Goal: Task Accomplishment & Management: Use online tool/utility

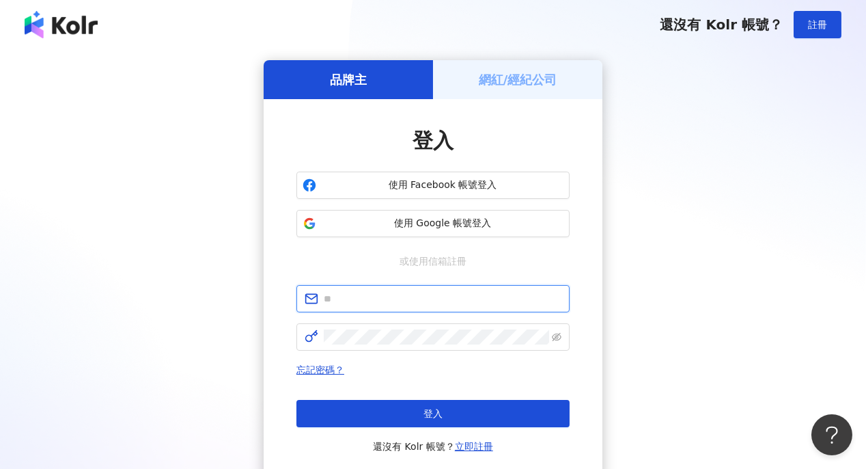
click at [379, 303] on input "text" at bounding box center [443, 298] width 238 height 15
type input "**********"
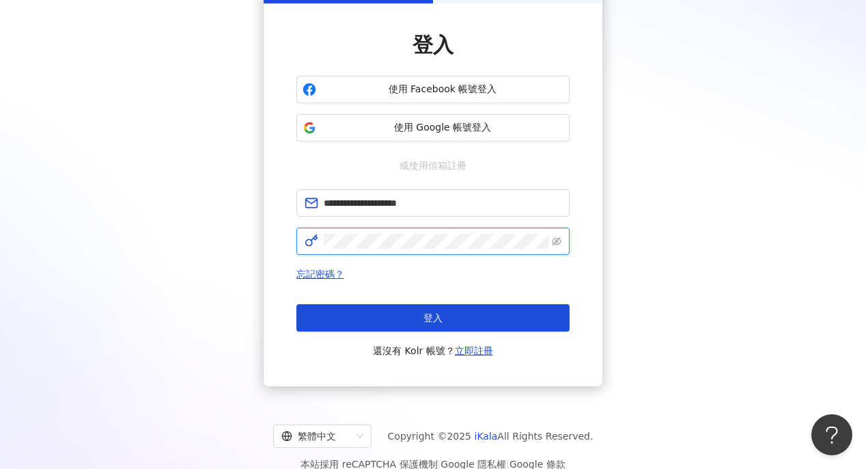
scroll to position [114, 0]
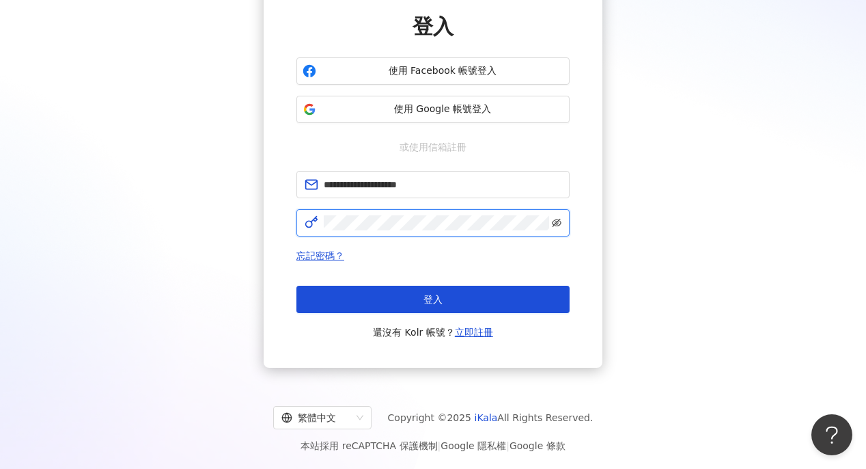
click at [560, 224] on icon "eye-invisible" at bounding box center [557, 223] width 10 height 8
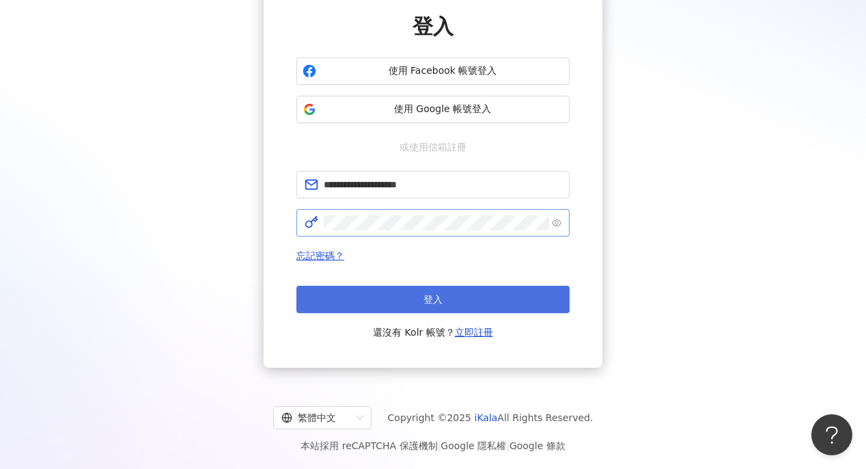
click at [545, 290] on button "登入" at bounding box center [433, 299] width 273 height 27
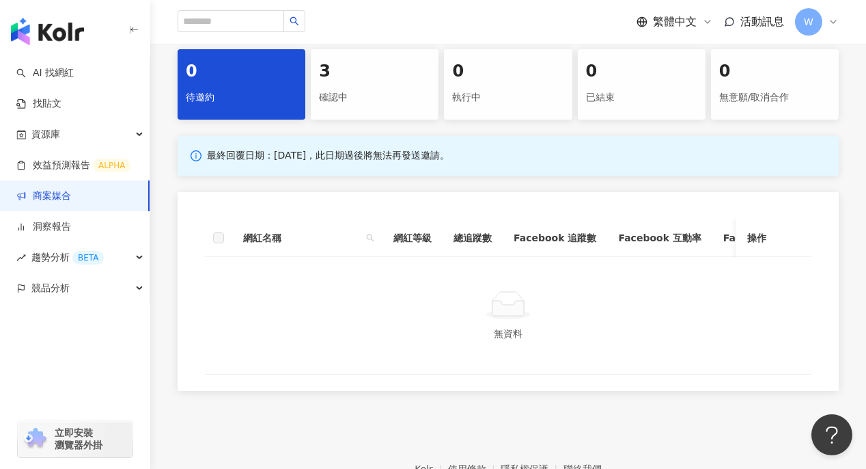
scroll to position [204, 0]
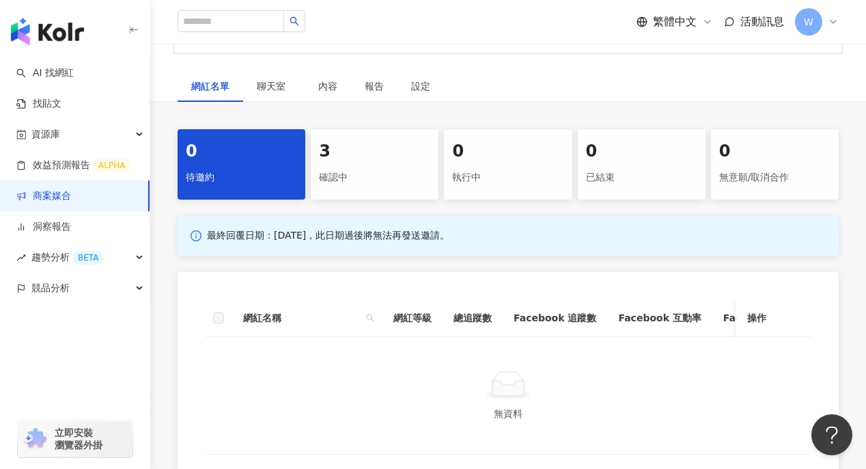
click at [365, 186] on div "確認中" at bounding box center [374, 177] width 111 height 23
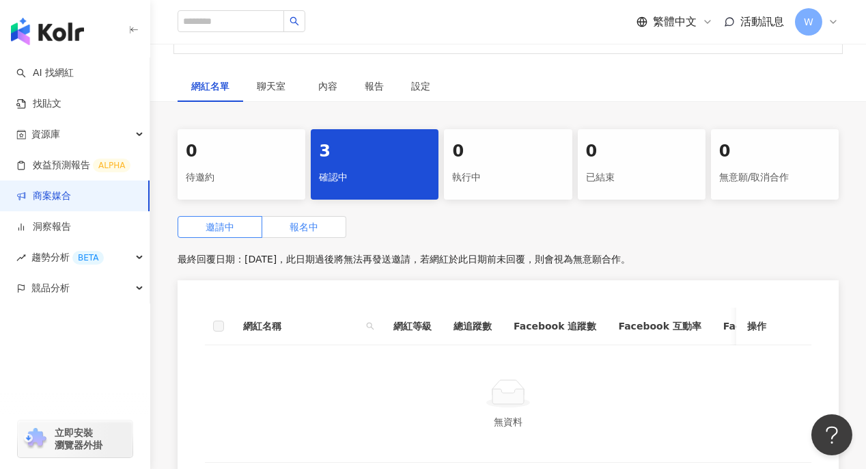
click at [309, 229] on span "報名中" at bounding box center [304, 226] width 29 height 11
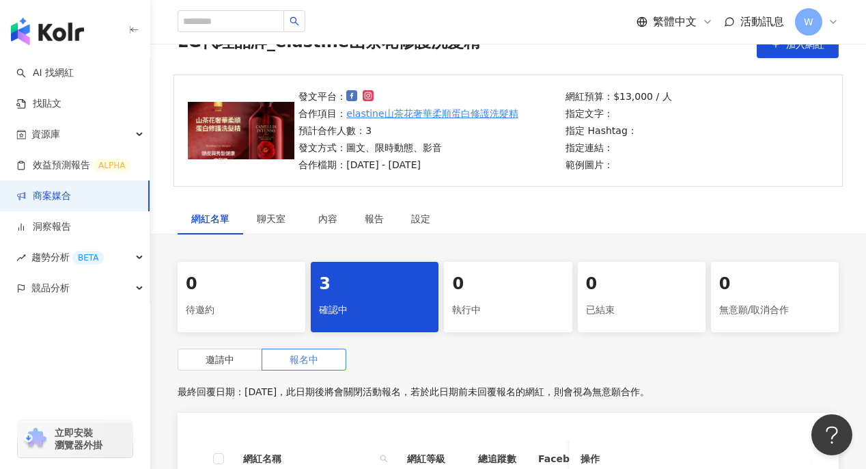
scroll to position [68, 0]
